Goal: Information Seeking & Learning: Learn about a topic

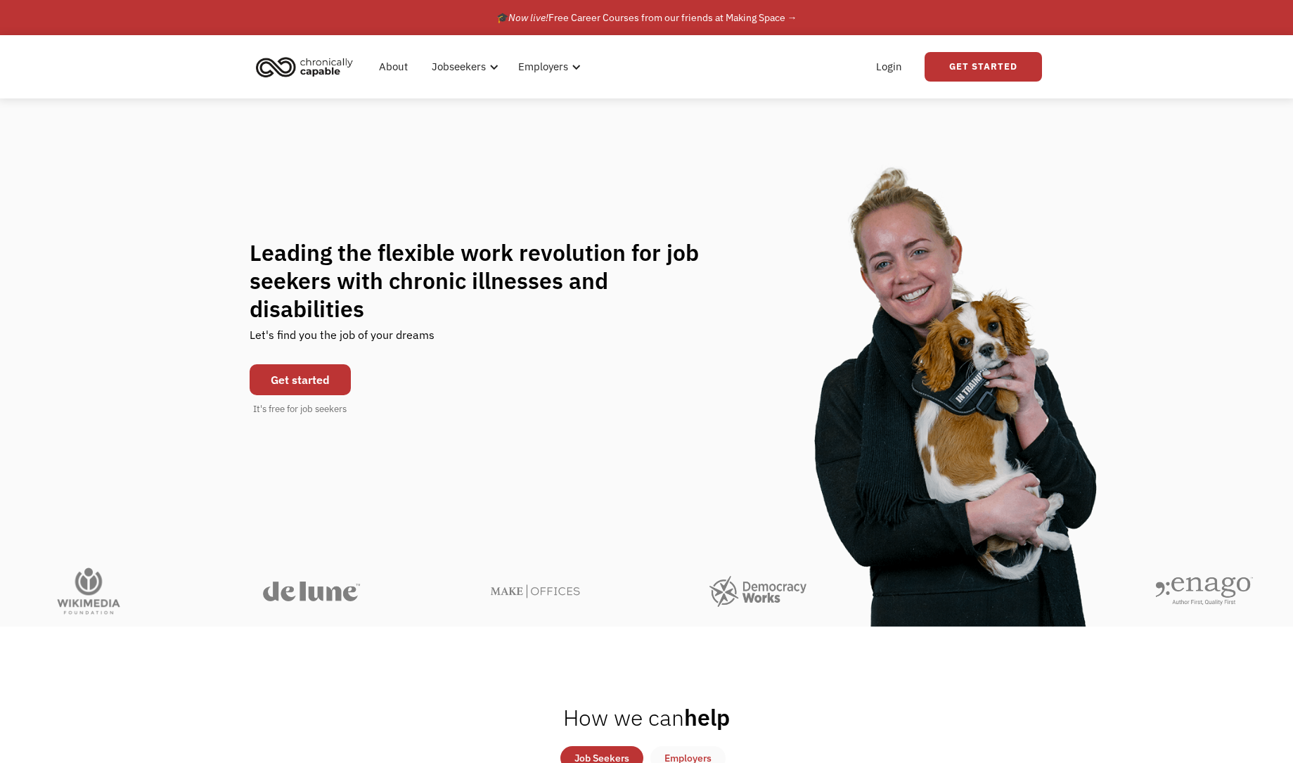
click at [316, 364] on link "Get started" at bounding box center [300, 379] width 101 height 31
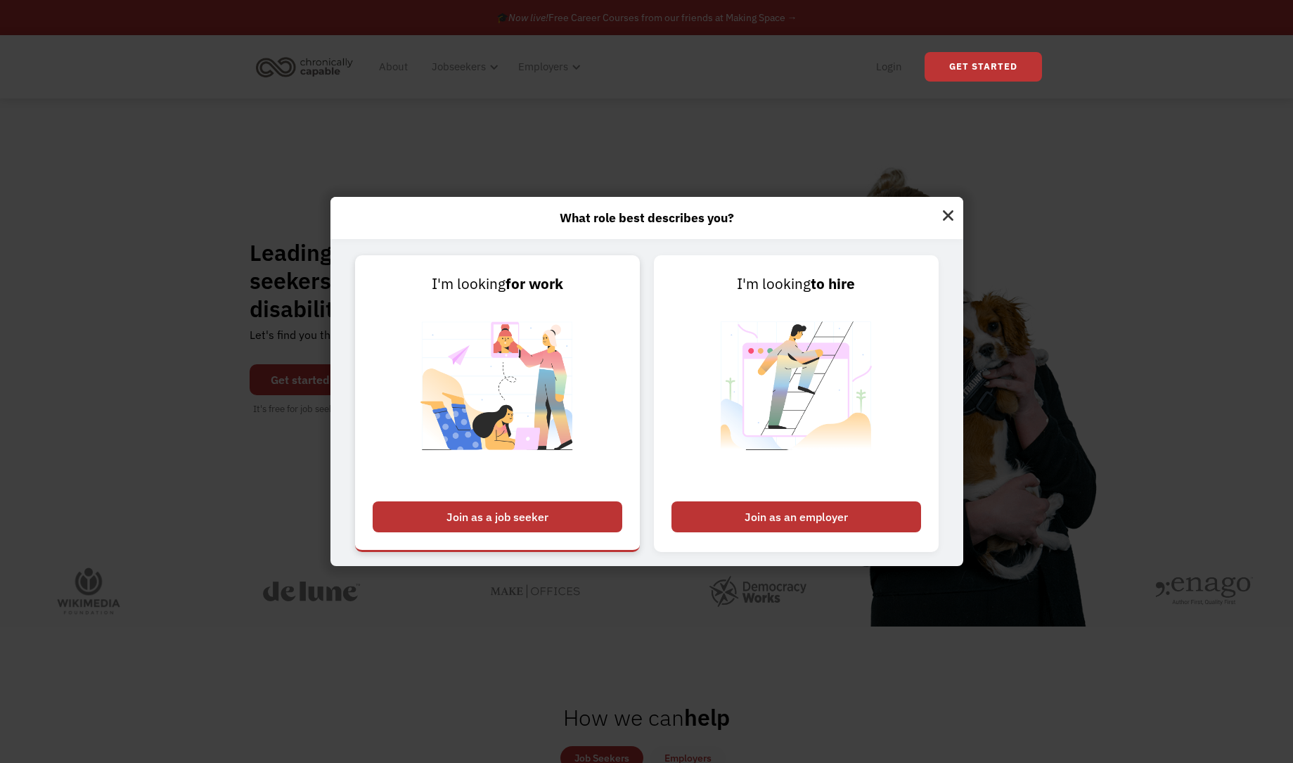
click at [546, 525] on div "Join as a job seeker" at bounding box center [498, 516] width 250 height 31
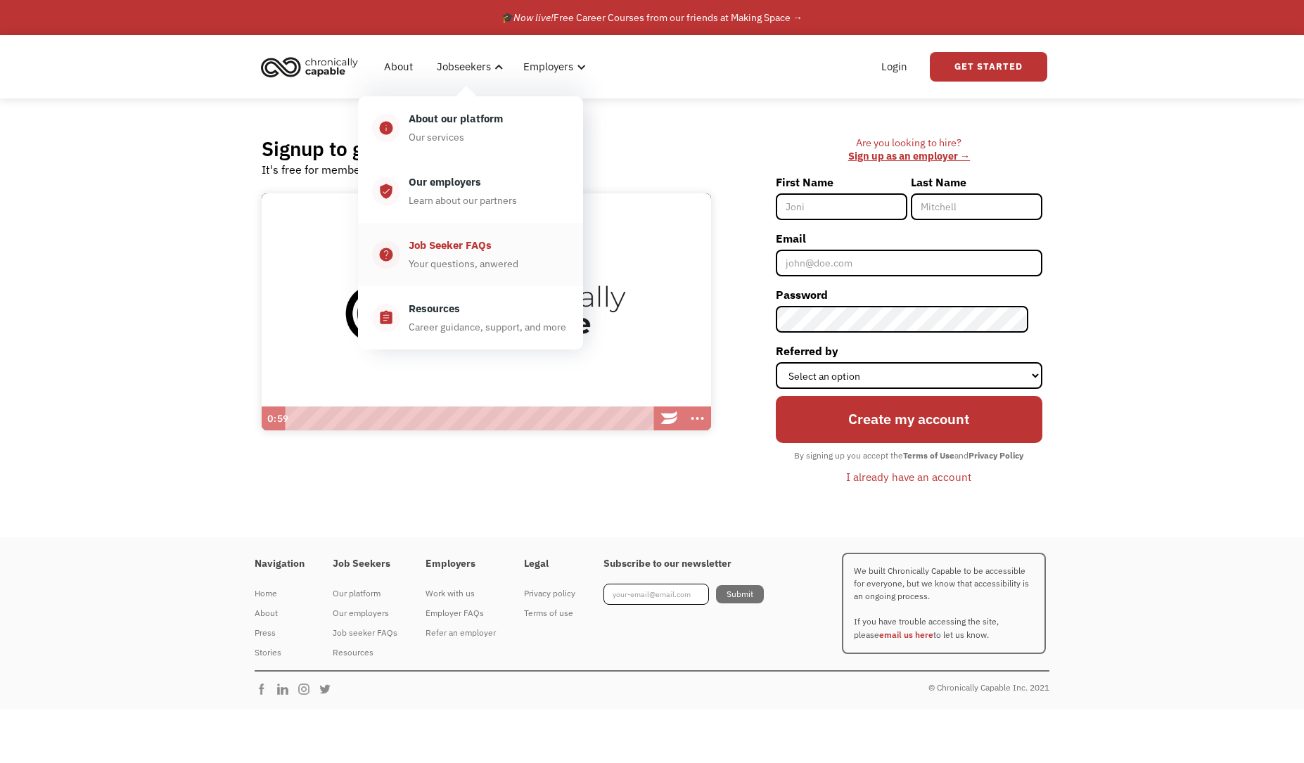
click at [461, 255] on div "Your questions, anwered" at bounding box center [464, 263] width 110 height 17
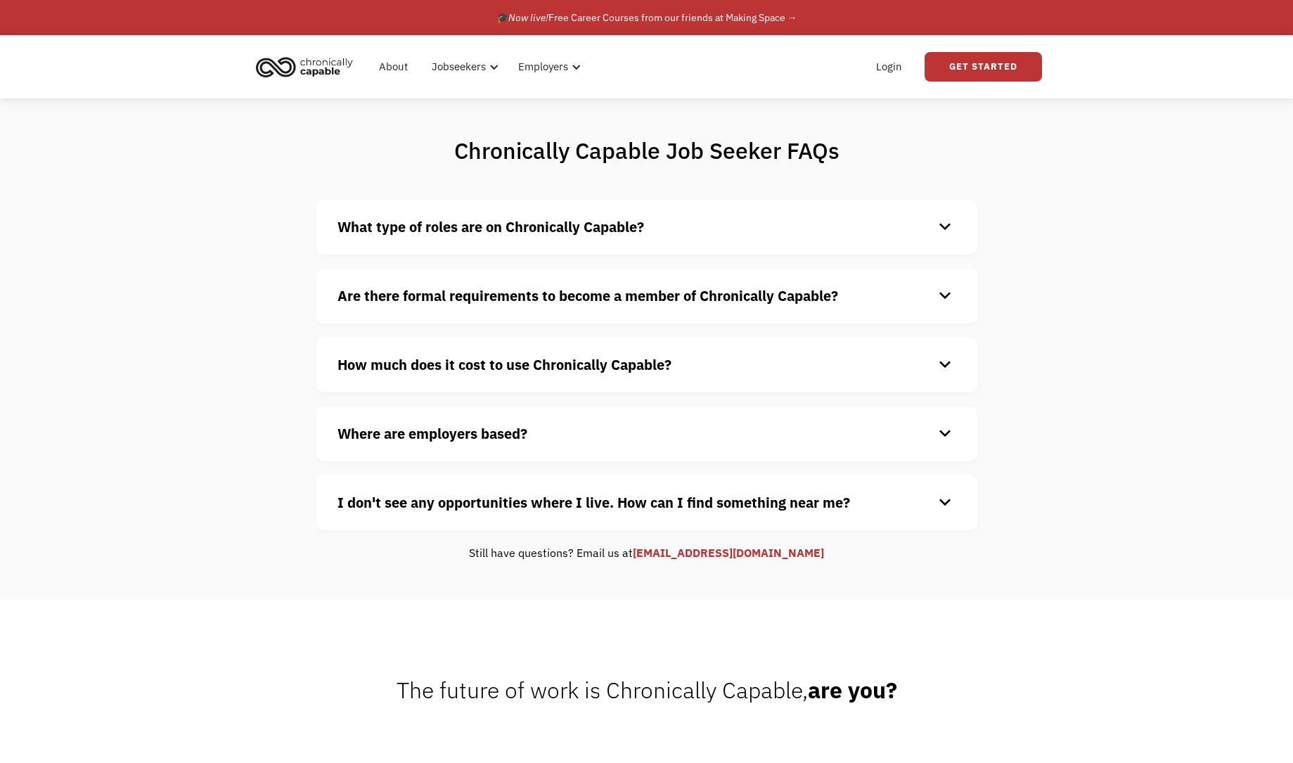
click at [587, 286] on strong "Are there formal requirements to become a member of Chronically Capable?" at bounding box center [588, 295] width 501 height 19
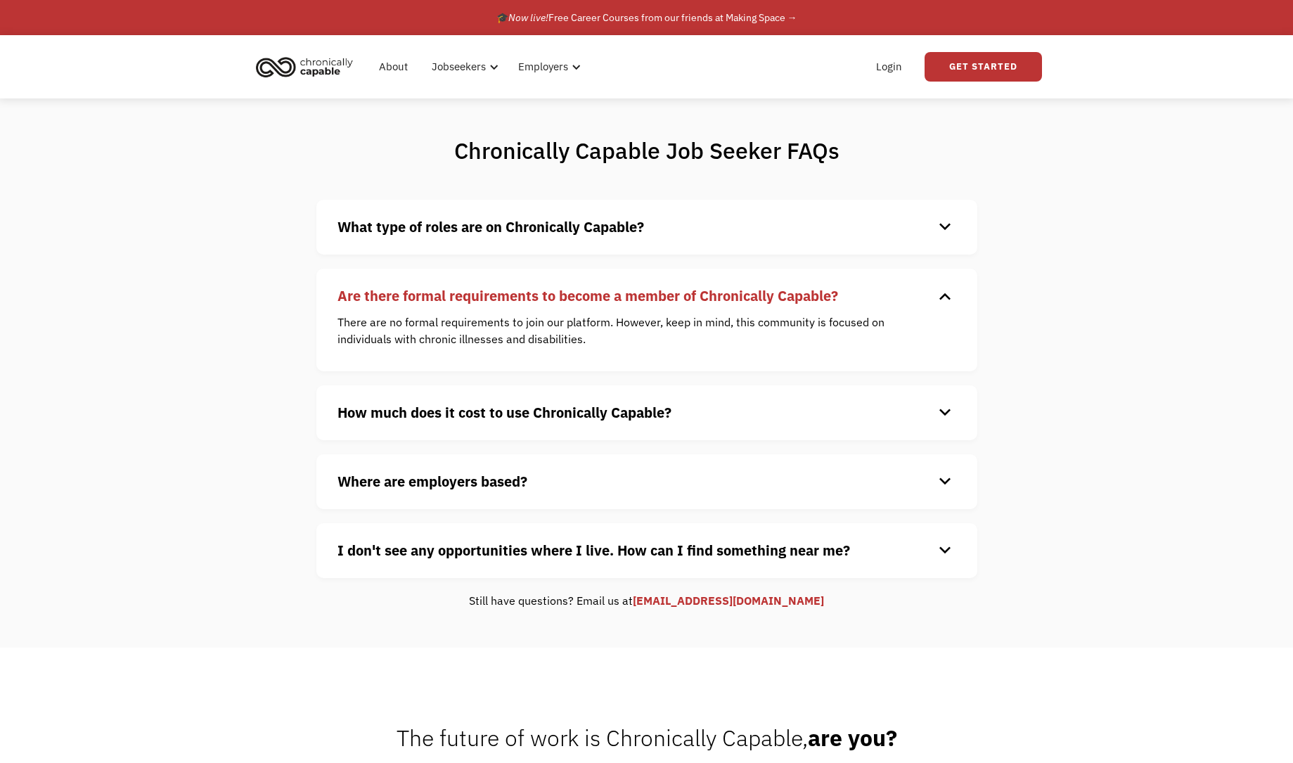
click at [601, 222] on strong "What type of roles are on Chronically Capable?" at bounding box center [491, 226] width 307 height 19
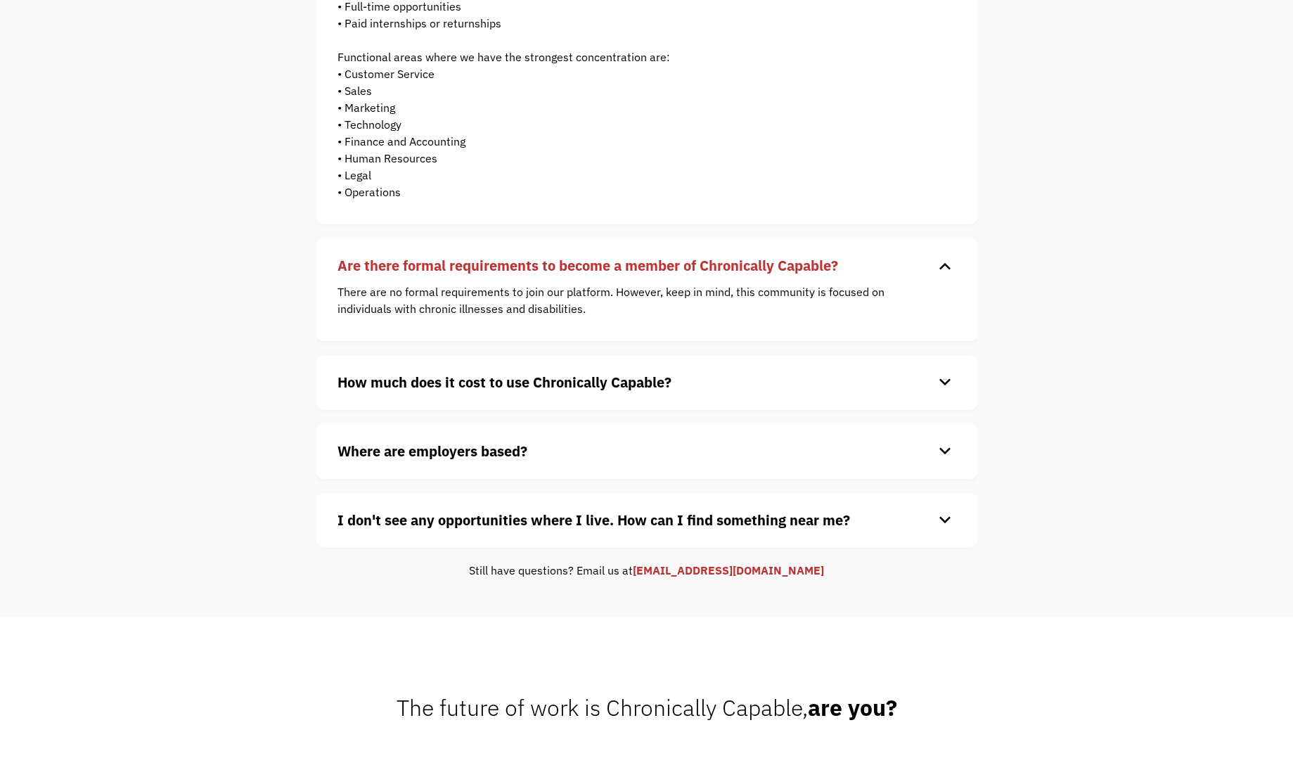
scroll to position [301, 0]
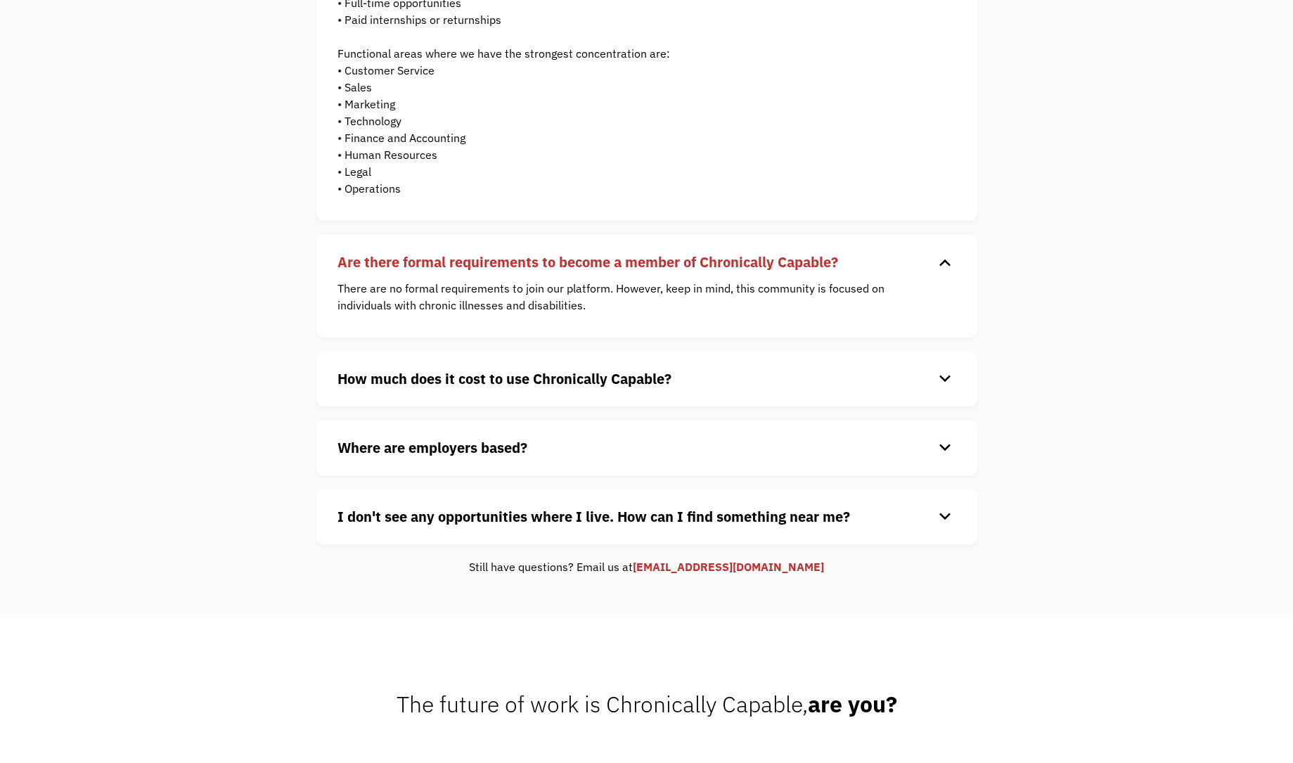
click at [617, 376] on strong "How much does it cost to use Chronically Capable?" at bounding box center [505, 378] width 334 height 19
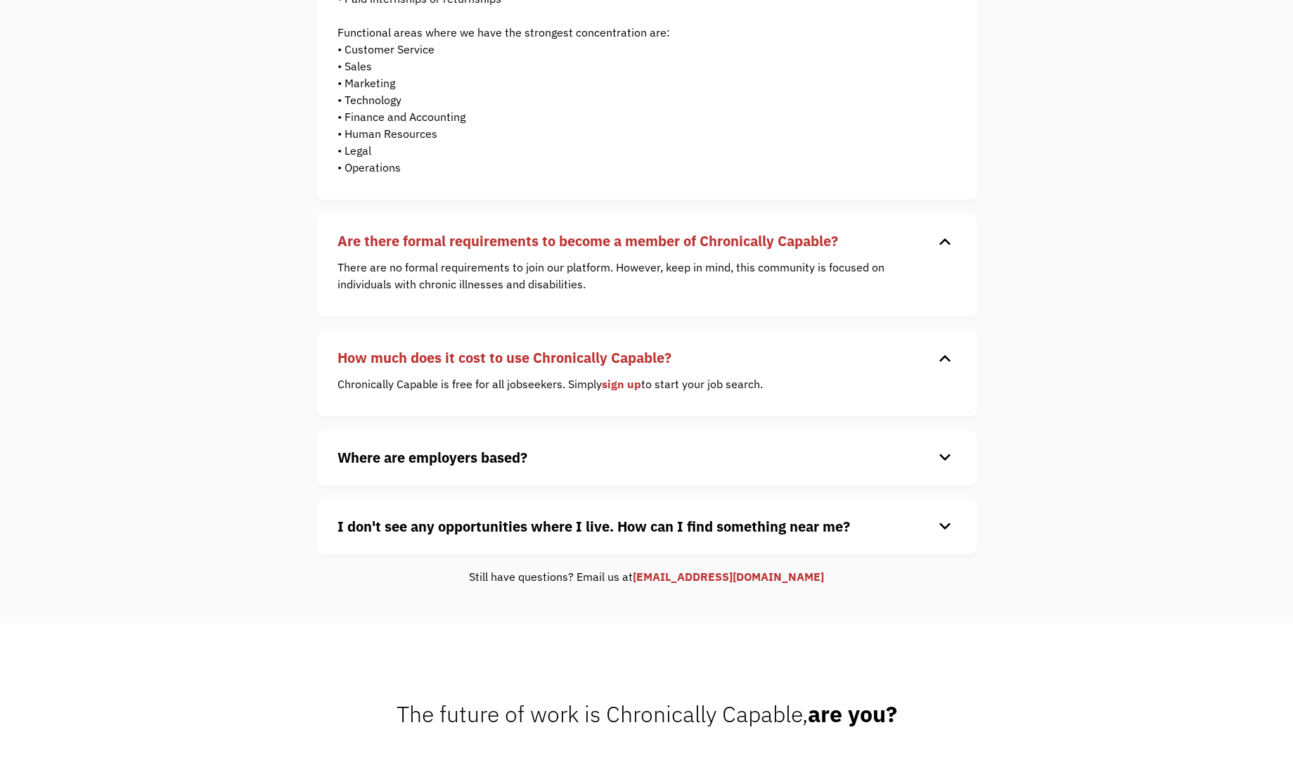
scroll to position [324, 0]
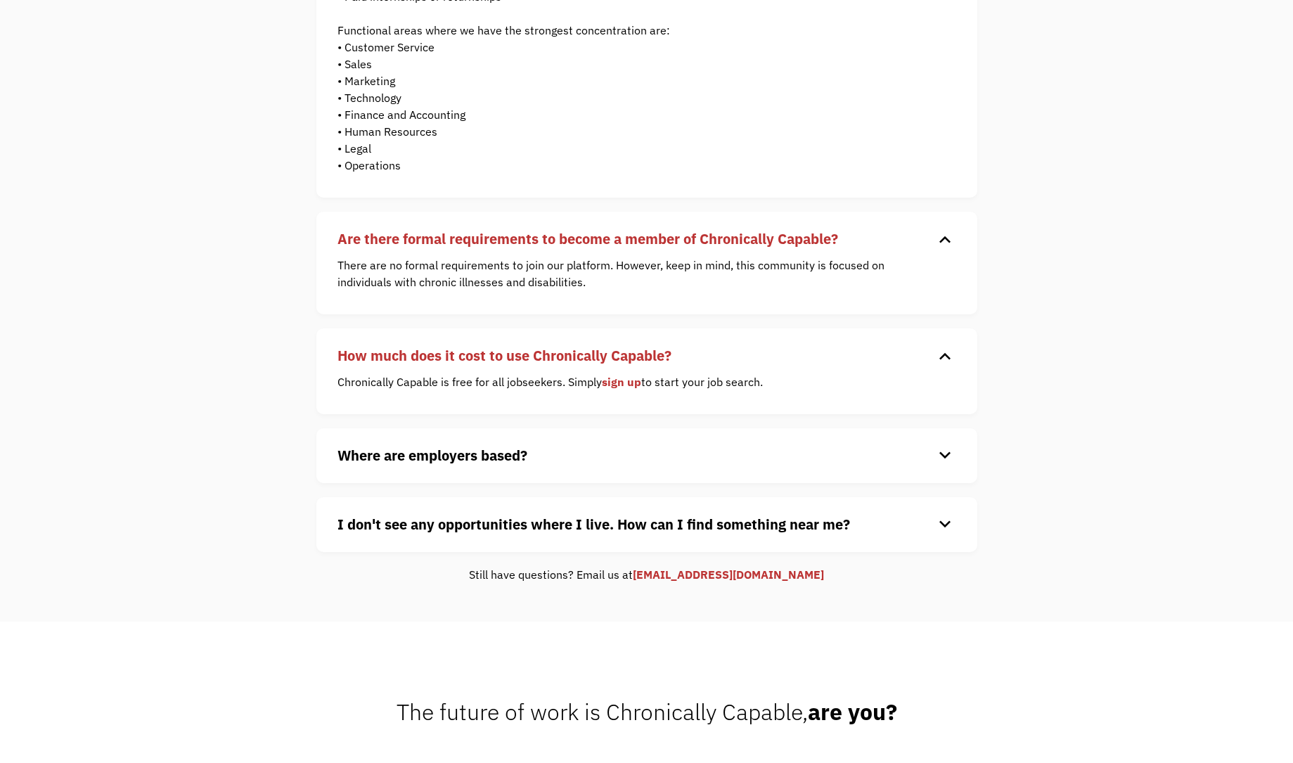
click at [618, 467] on div "Where are employers based? keyboard_arrow_down Our customers are based all over…" at bounding box center [646, 455] width 661 height 55
click at [617, 459] on h4 "Where are employers based?" at bounding box center [636, 455] width 596 height 21
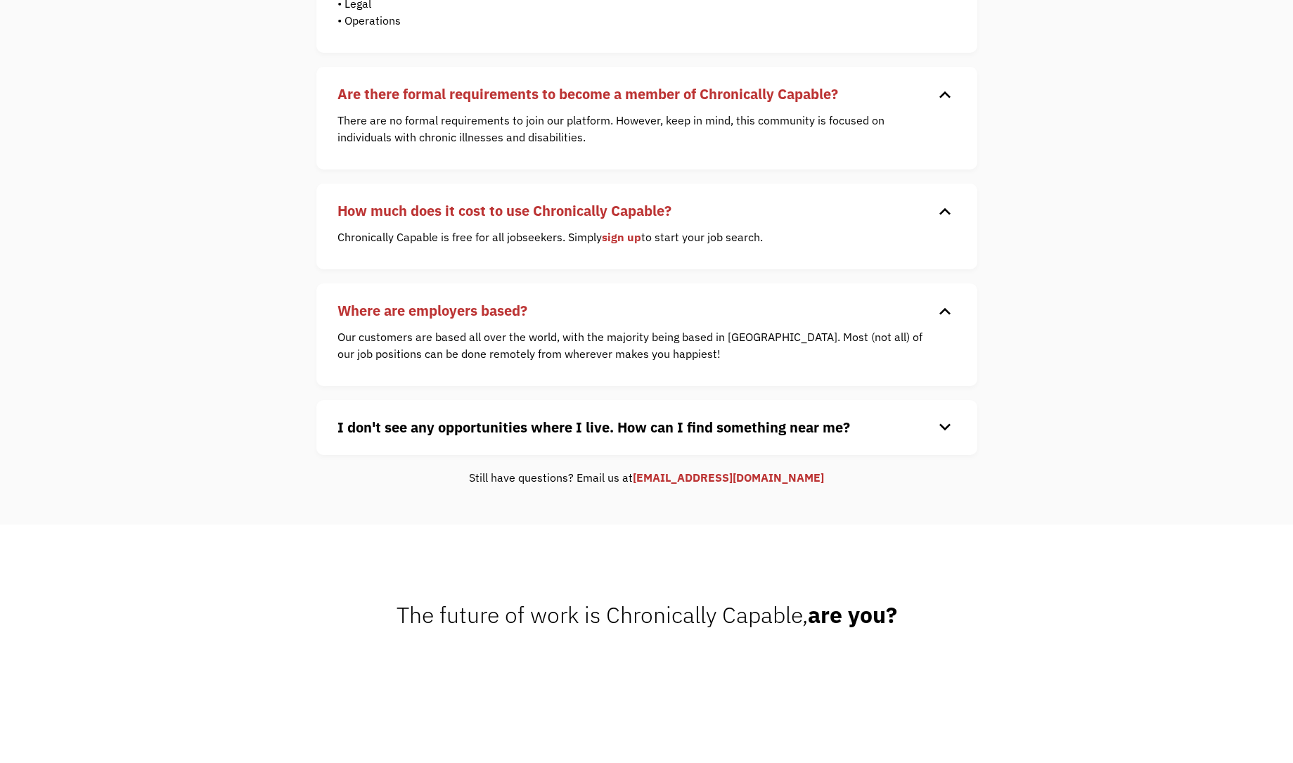
scroll to position [545, 0]
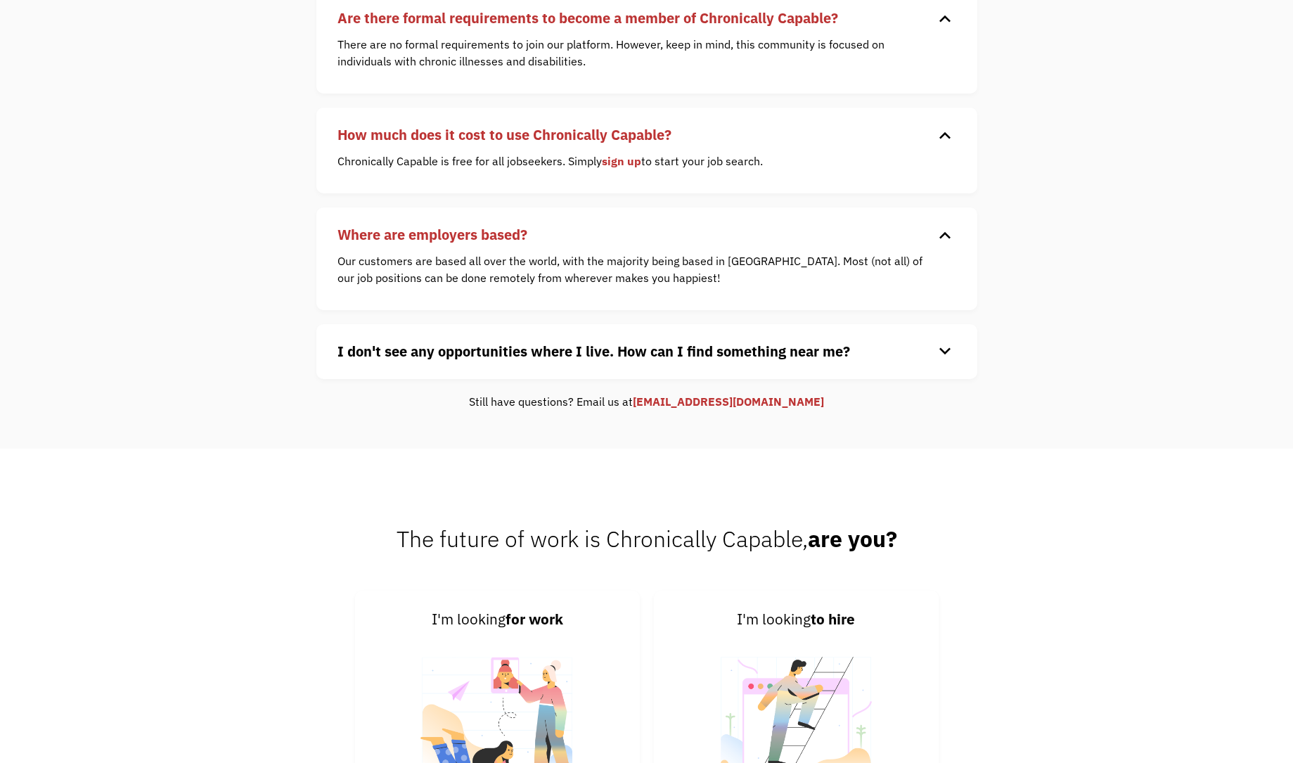
click at [589, 337] on div "I don't see any opportunities where I live. How can I find something near me? k…" at bounding box center [646, 351] width 661 height 55
click at [578, 347] on strong "I don't see any opportunities where I live. How can I find something near me?" at bounding box center [594, 351] width 513 height 19
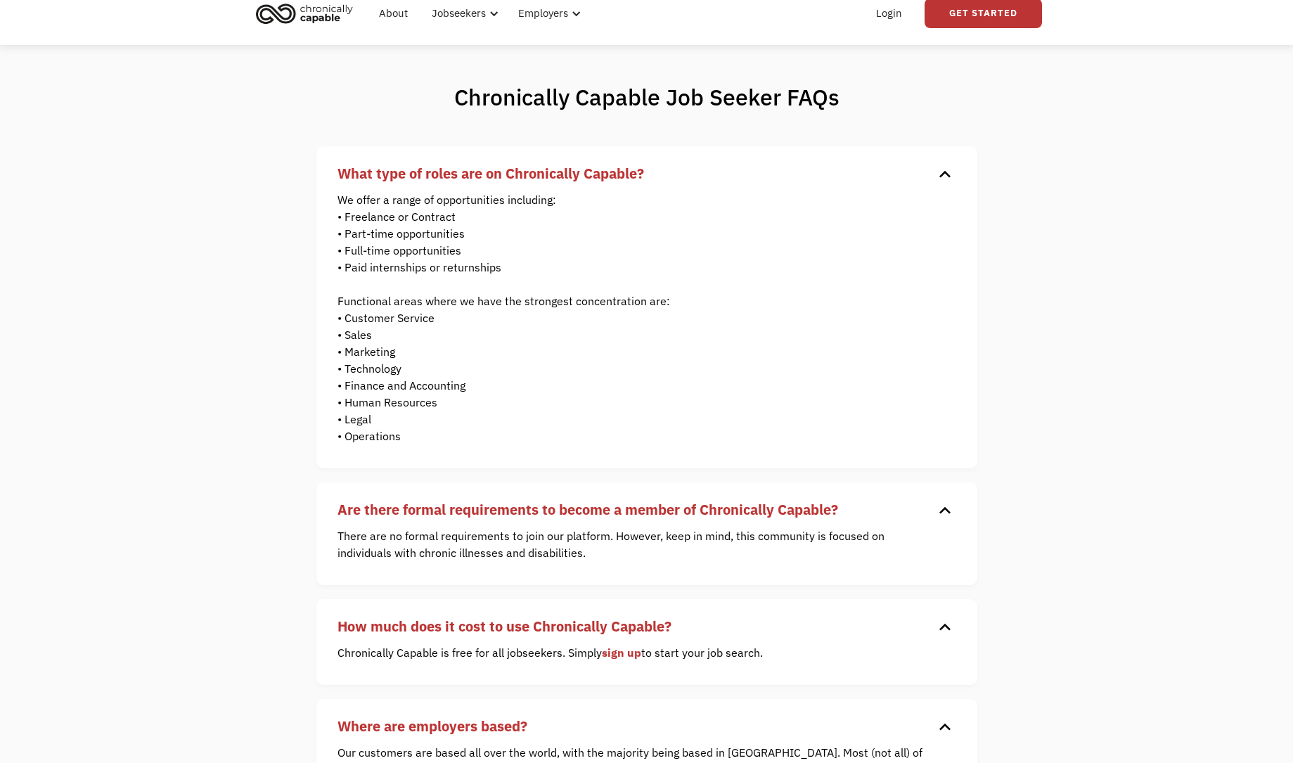
scroll to position [0, 0]
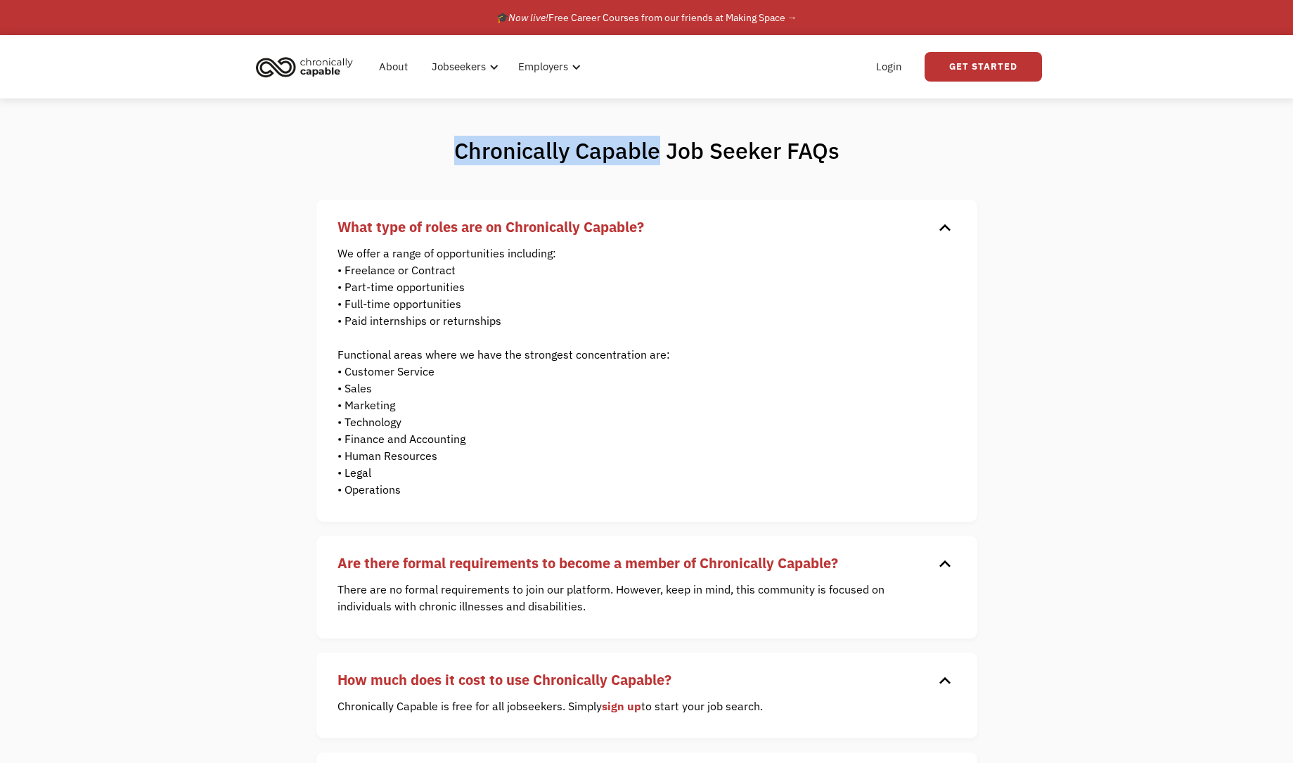
drag, startPoint x: 655, startPoint y: 151, endPoint x: 456, endPoint y: 148, distance: 199.8
click at [456, 148] on h1 "Chronically Capable Job Seeker FAQs" at bounding box center [647, 150] width 496 height 28
click at [659, 13] on div "🎓 Now live! Free Career Courses from our friends at Making Space →" at bounding box center [646, 17] width 301 height 17
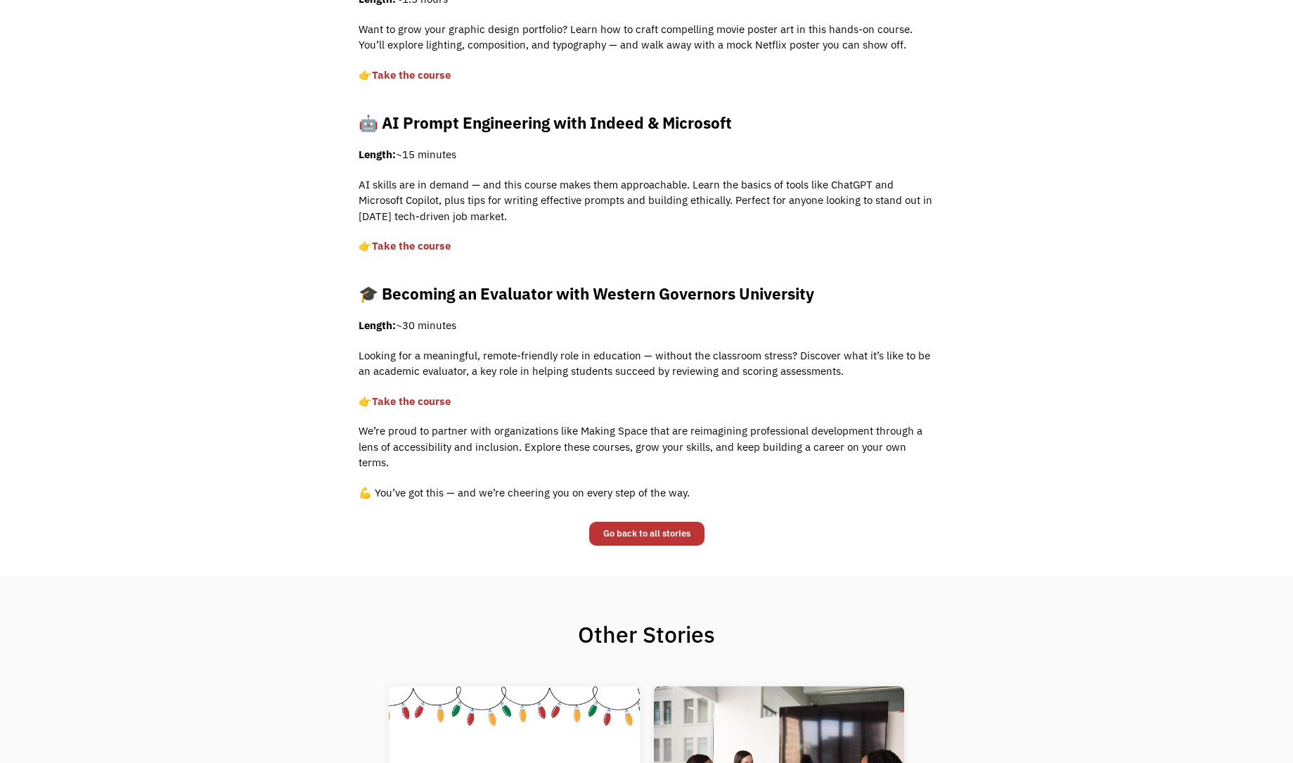
scroll to position [207, 0]
